Goal: Register for event/course

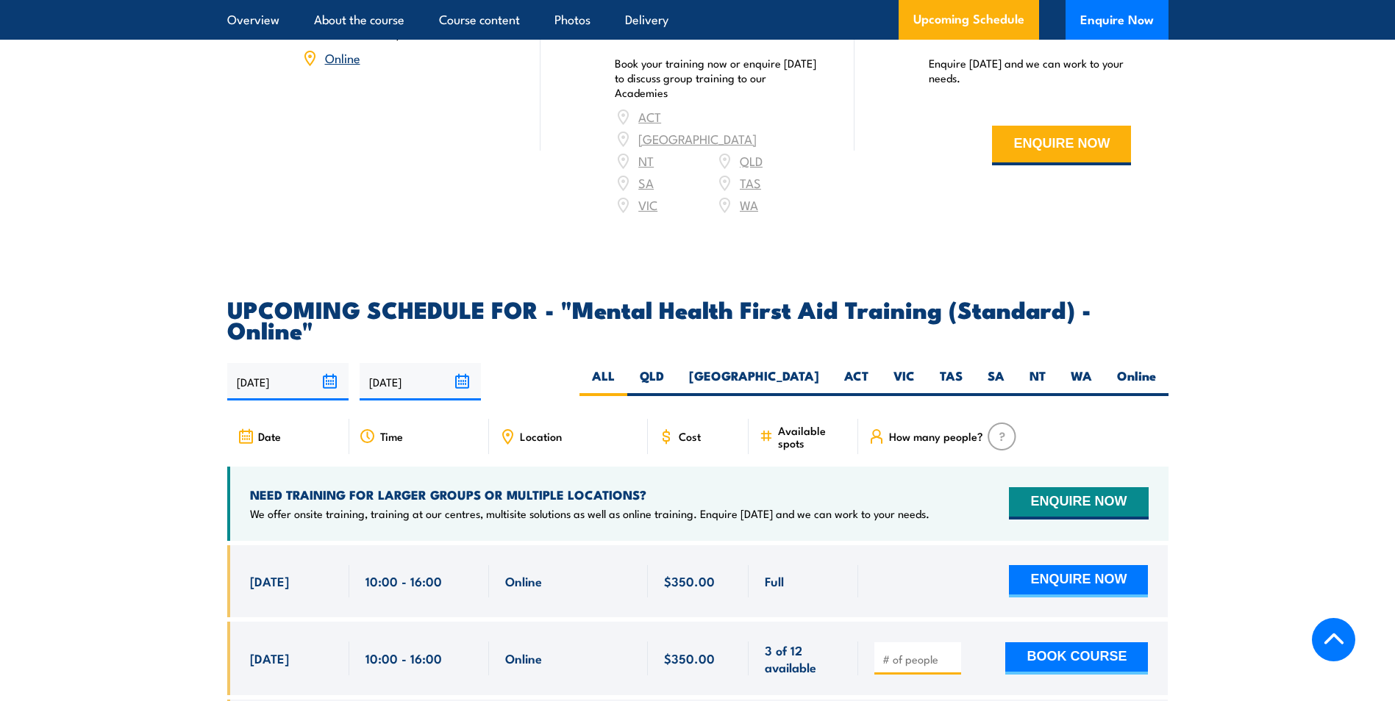
scroll to position [2794, 0]
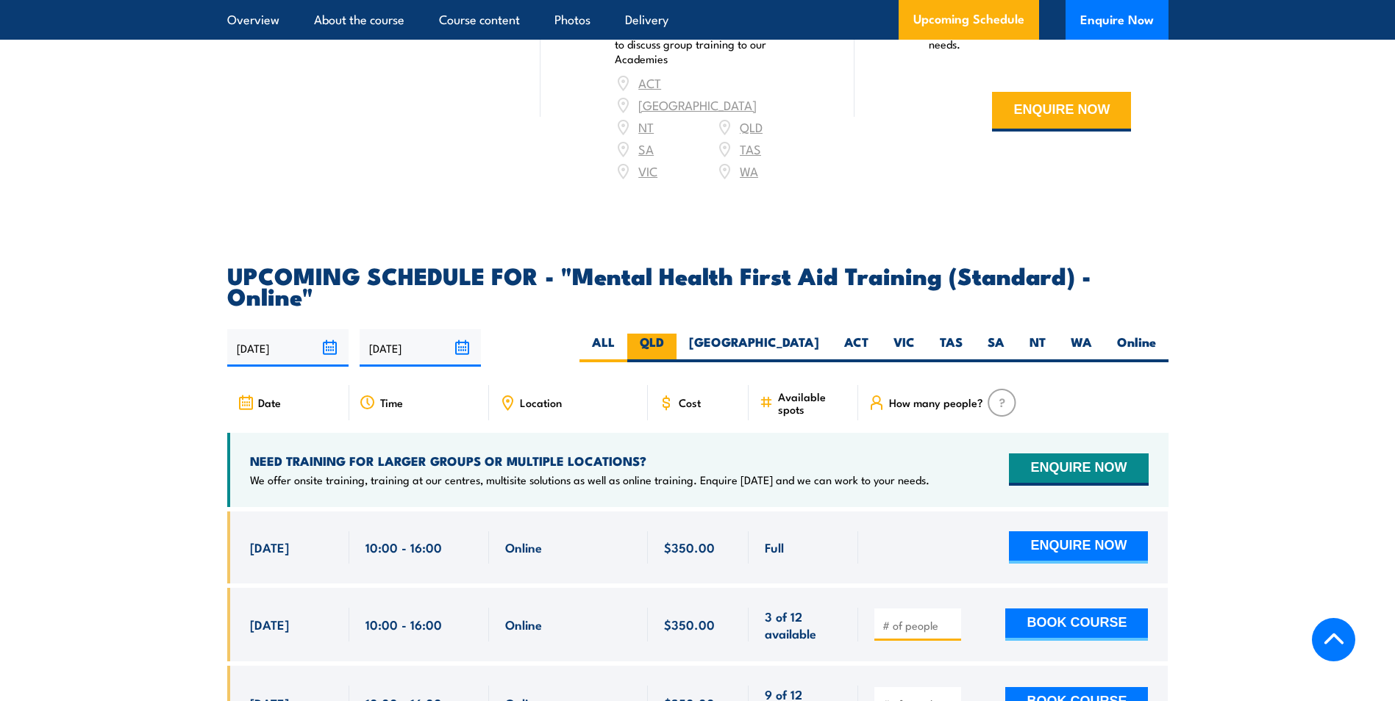
click at [676, 334] on label "QLD" at bounding box center [651, 348] width 49 height 29
click at [674, 334] on input "QLD" at bounding box center [669, 339] width 10 height 10
radio input "true"
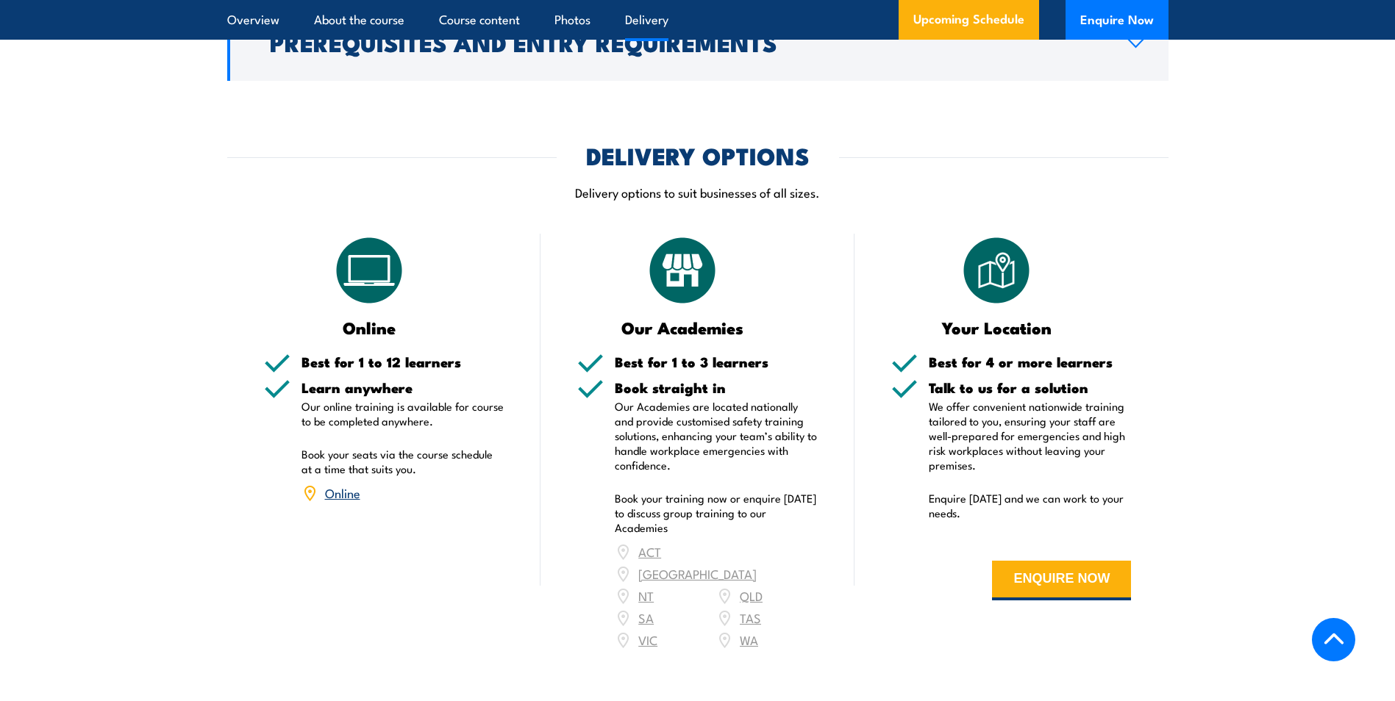
scroll to position [2357, 0]
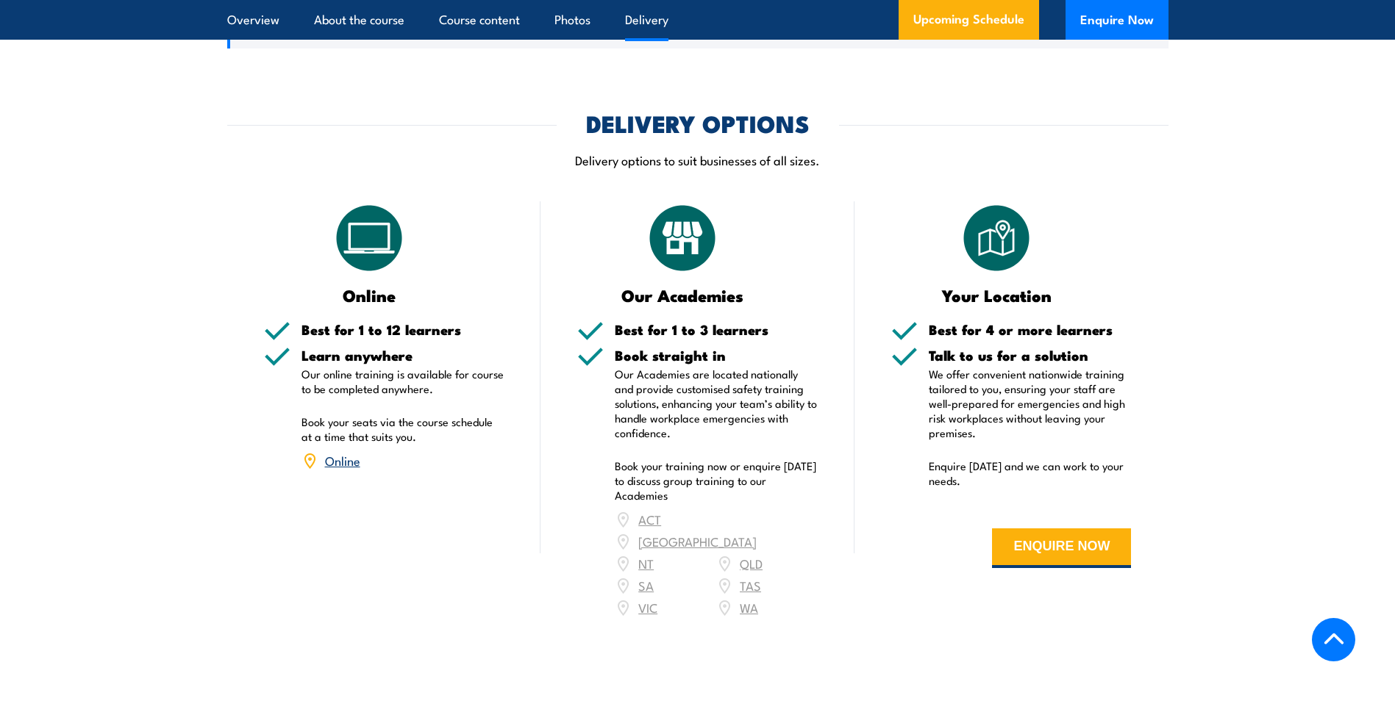
click at [756, 526] on div "ACT NSW NT QLD SA TAS VIC WA" at bounding box center [716, 564] width 203 height 110
click at [751, 526] on div "ACT NSW NT QLD SA TAS VIC WA" at bounding box center [716, 564] width 203 height 110
click at [751, 520] on div "ACT NSW NT QLD SA TAS VIC WA" at bounding box center [716, 564] width 203 height 110
click at [751, 522] on div "ACT NSW NT QLD SA TAS VIC WA" at bounding box center [716, 564] width 203 height 110
click at [748, 526] on div "ACT NSW NT QLD SA TAS VIC WA" at bounding box center [716, 564] width 203 height 110
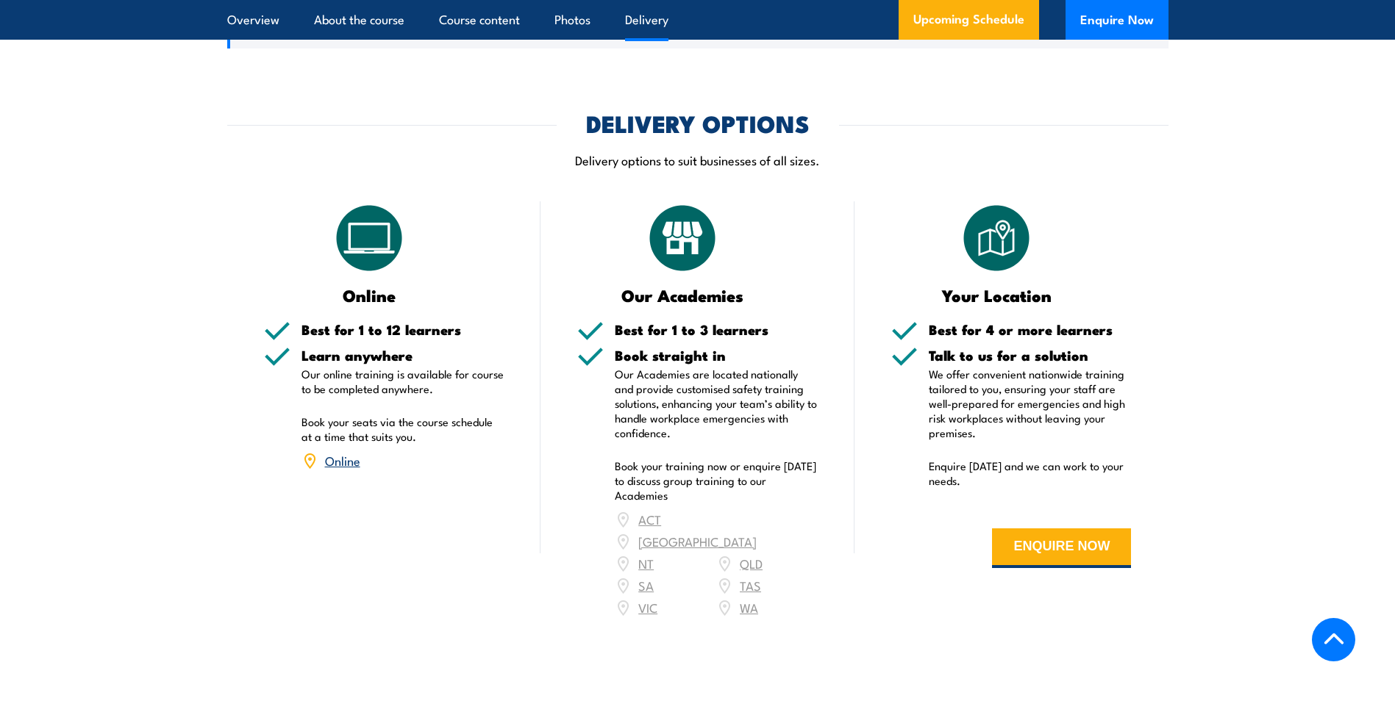
click at [746, 526] on div "ACT NSW NT QLD SA TAS VIC WA" at bounding box center [716, 564] width 203 height 110
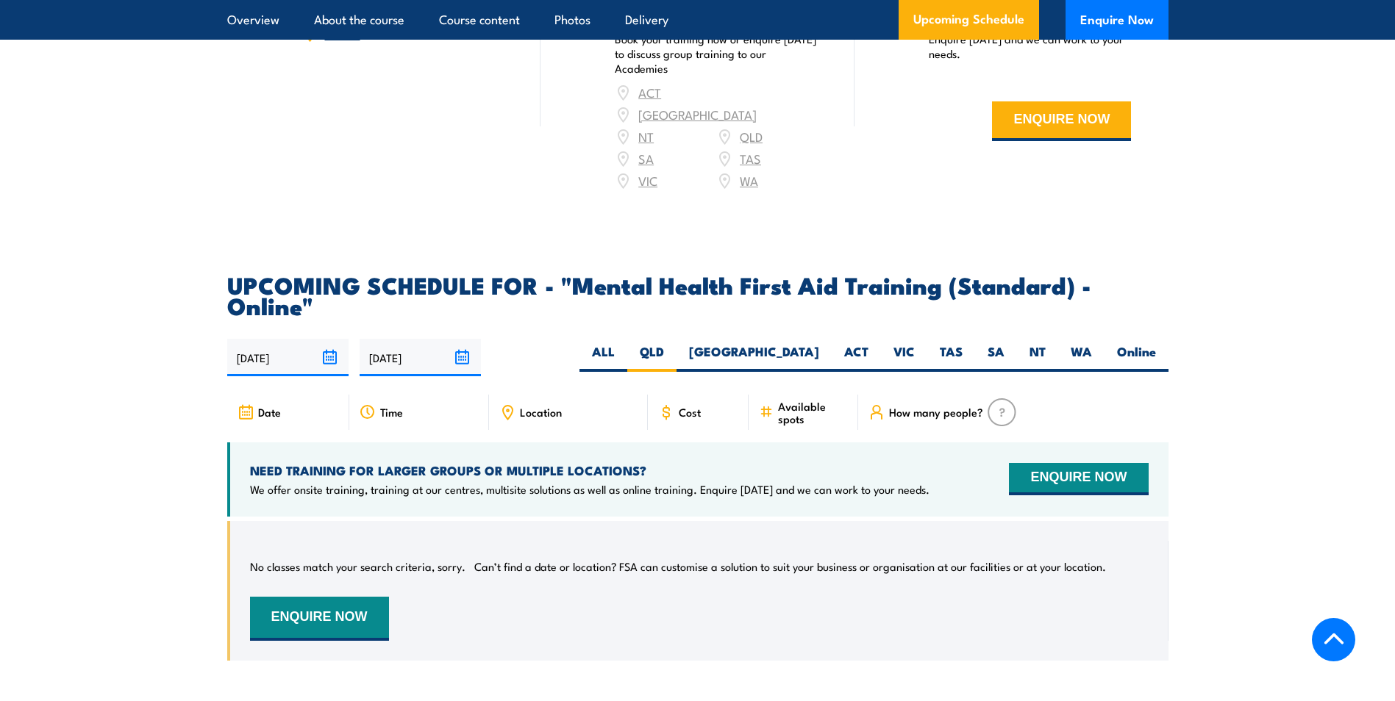
scroll to position [2798, 0]
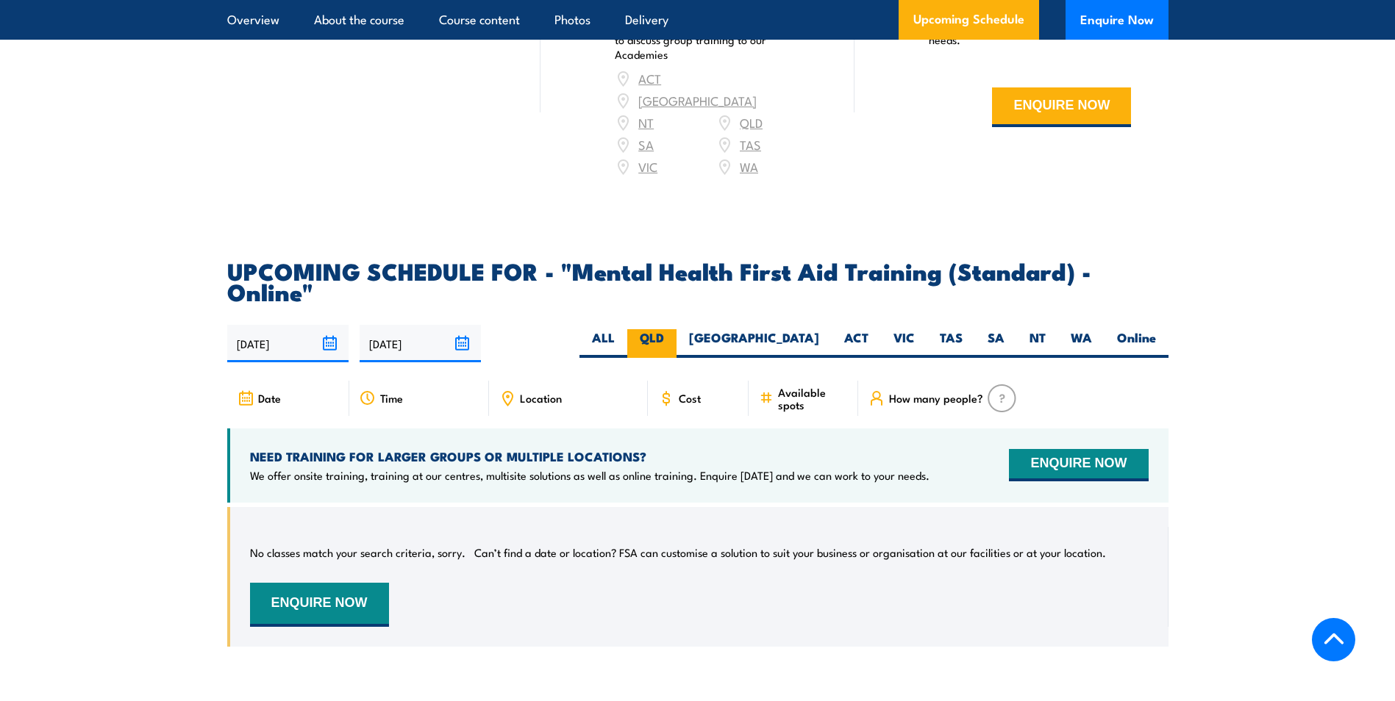
click at [676, 329] on label "QLD" at bounding box center [651, 343] width 49 height 29
click at [674, 329] on input "QLD" at bounding box center [669, 334] width 10 height 10
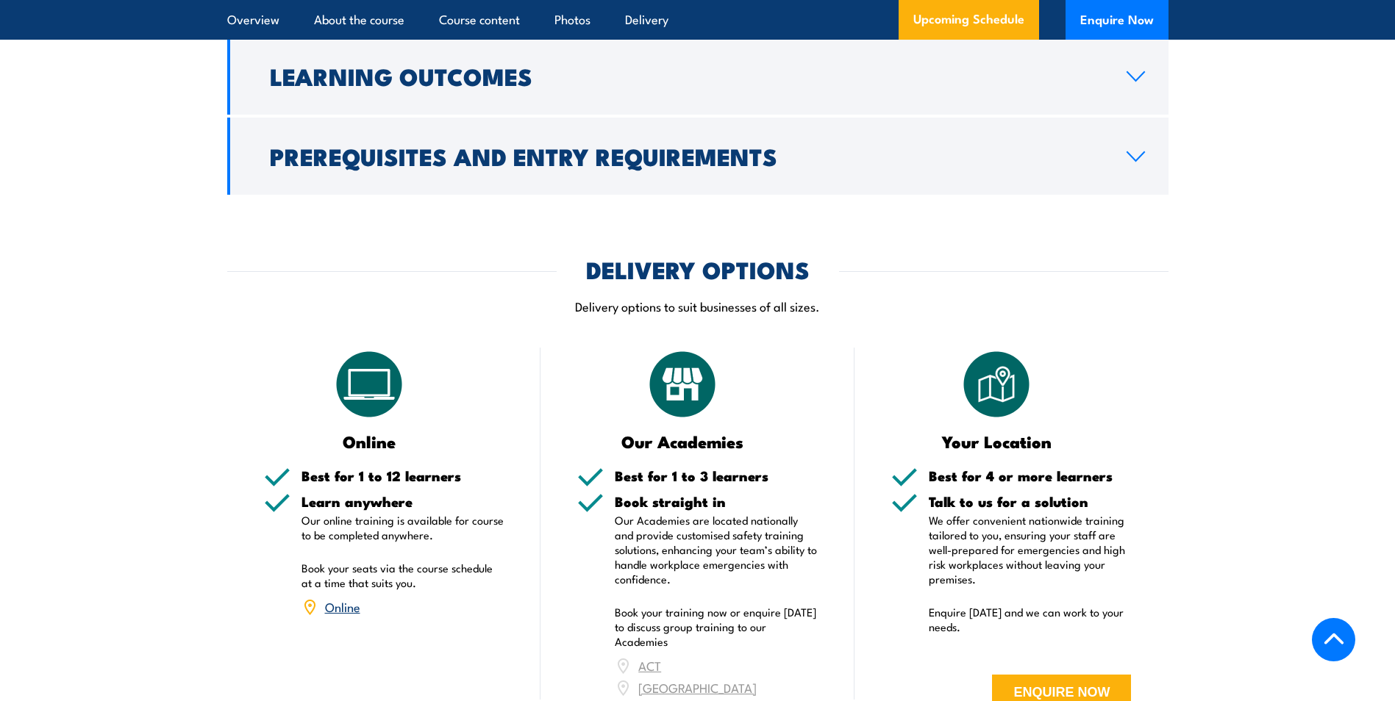
scroll to position [2210, 0]
click at [343, 599] on link "Online" at bounding box center [342, 608] width 35 height 18
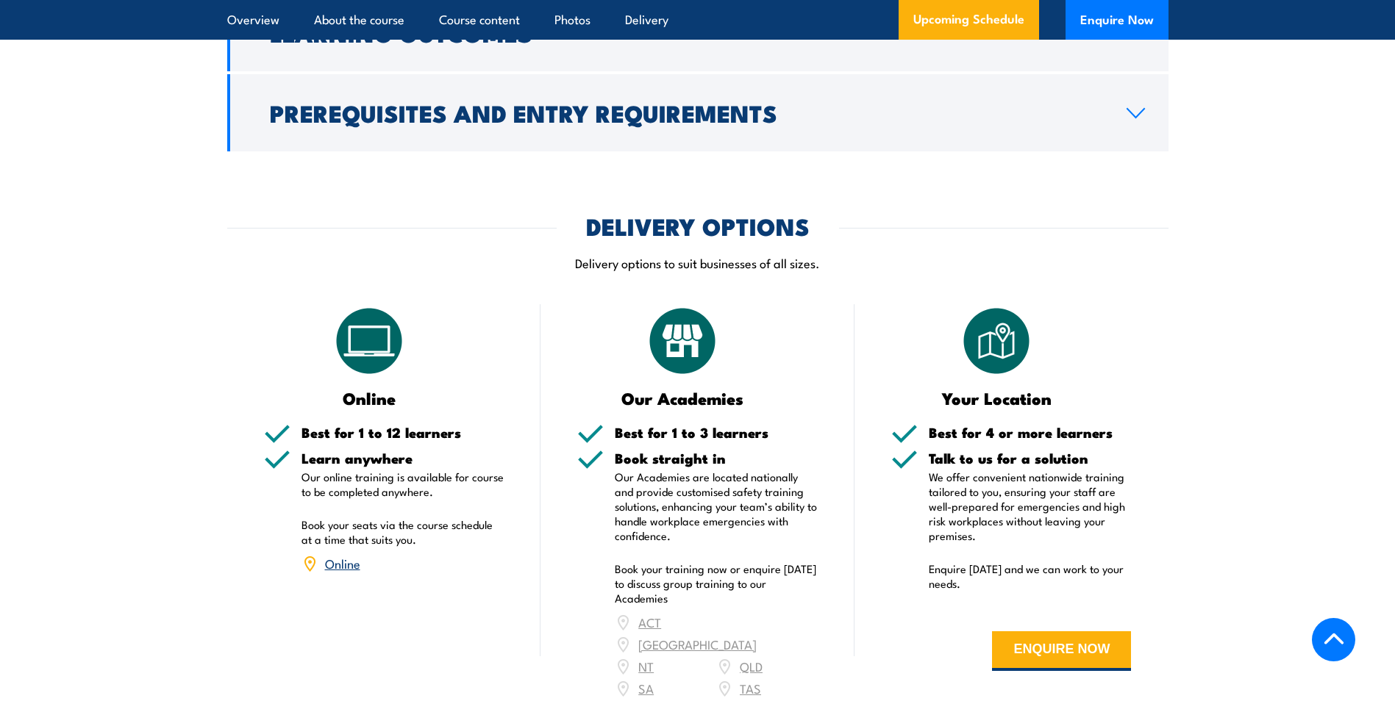
scroll to position [2260, 0]
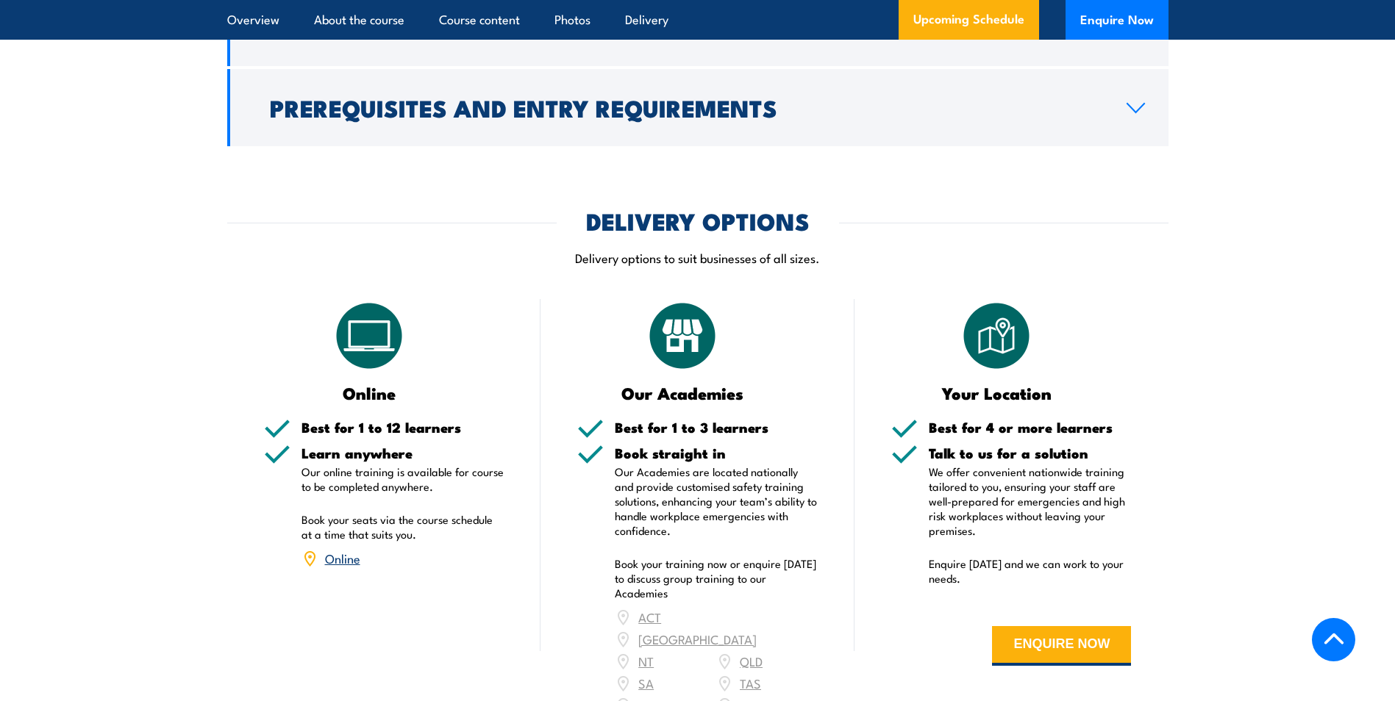
click at [353, 549] on link "Online" at bounding box center [342, 558] width 35 height 18
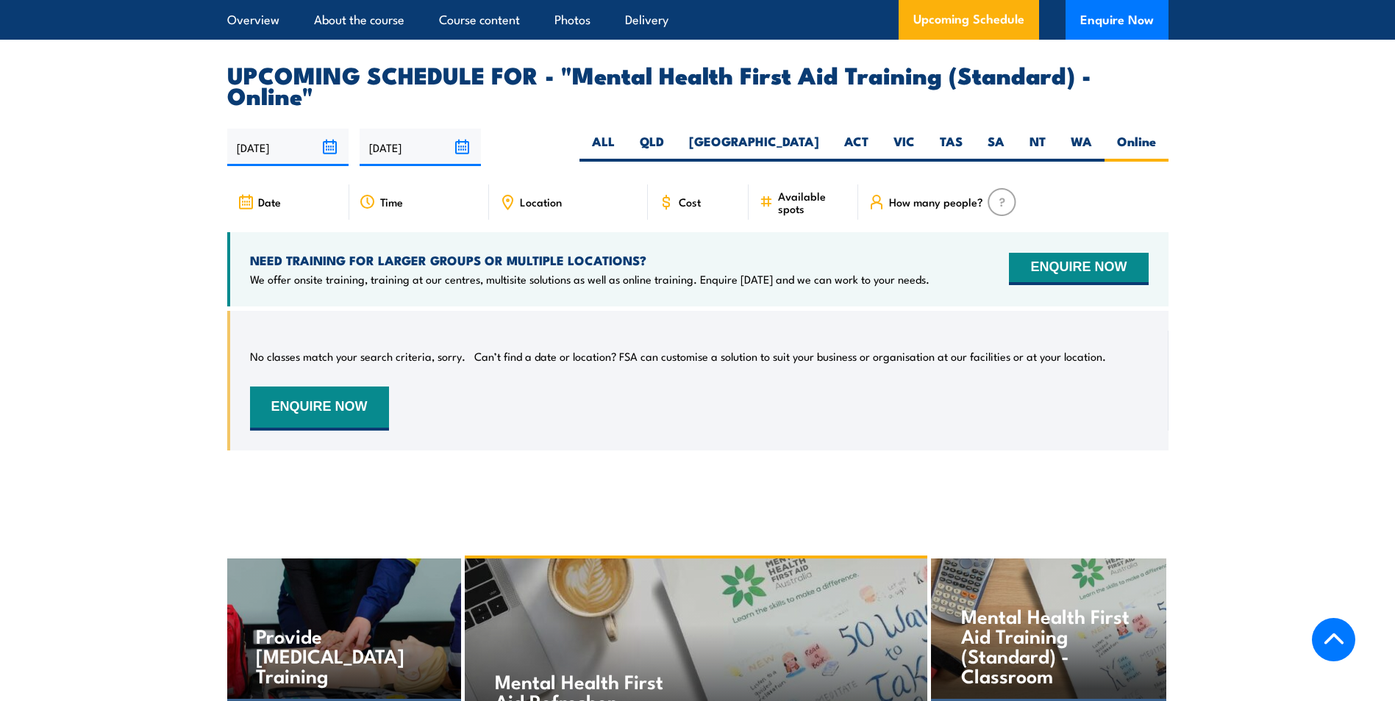
scroll to position [3019, 0]
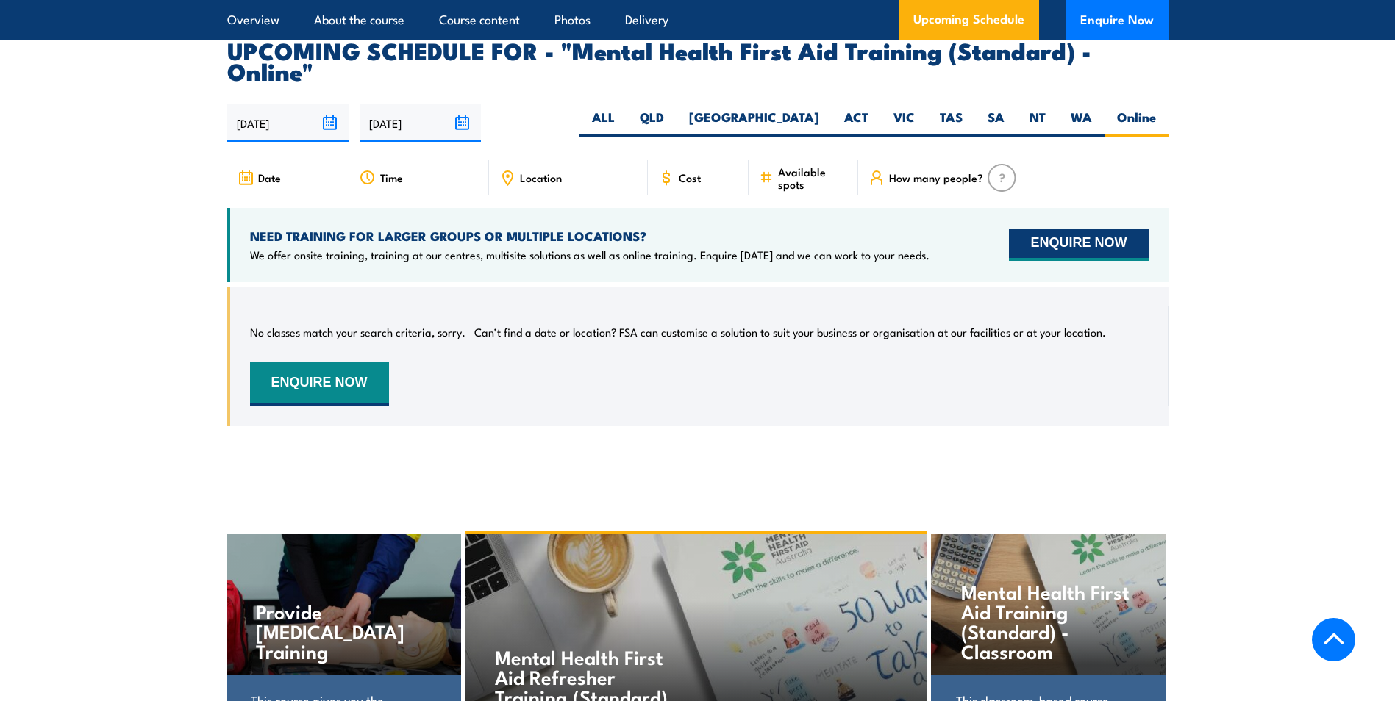
click at [1066, 229] on button "ENQUIRE NOW" at bounding box center [1078, 245] width 139 height 32
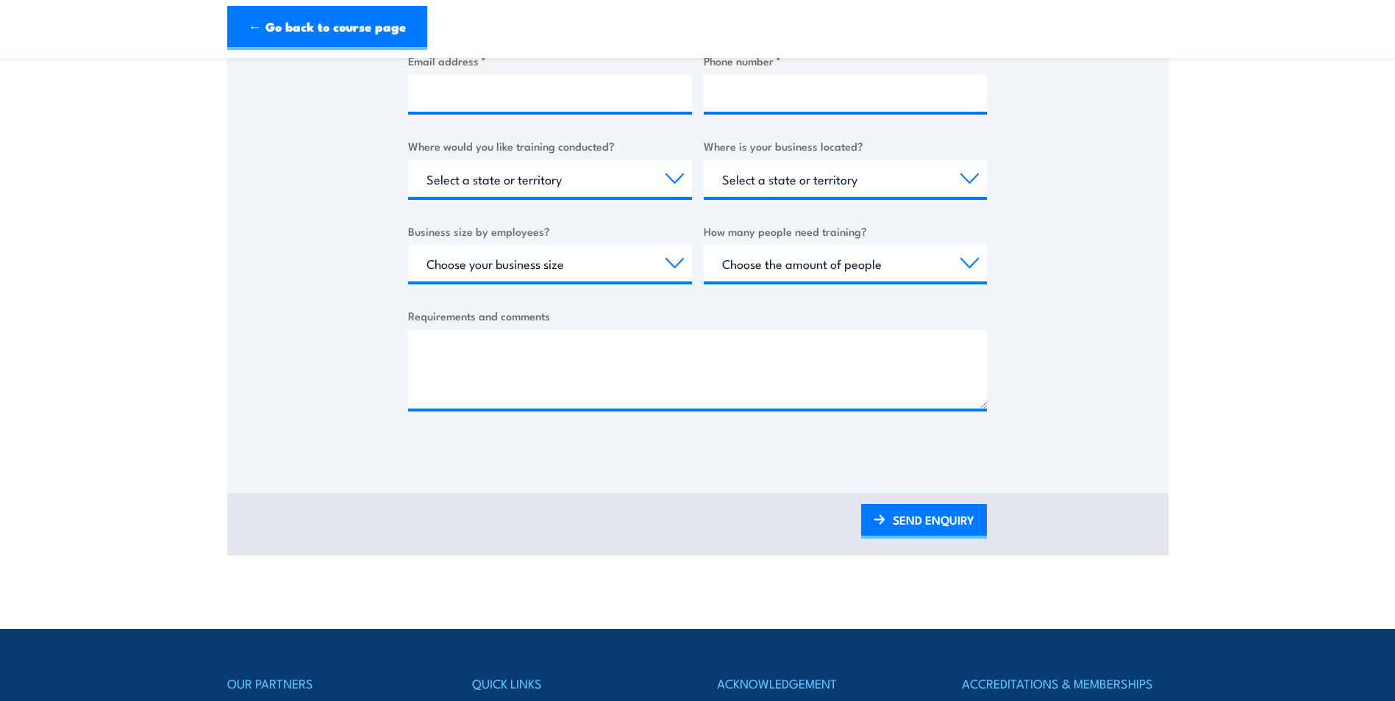
scroll to position [294, 0]
